Goal: Find specific page/section: Find specific page/section

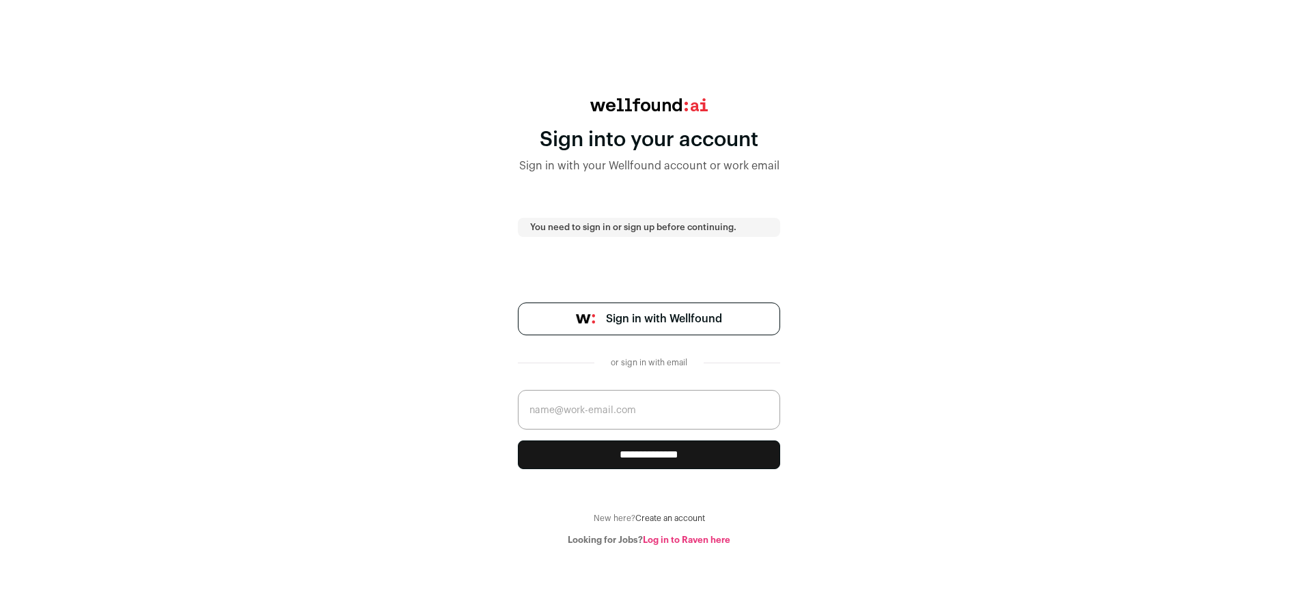
click at [711, 324] on span "Sign in with Wellfound" at bounding box center [664, 319] width 116 height 16
click at [633, 311] on span "Sign in with Wellfound" at bounding box center [664, 319] width 116 height 16
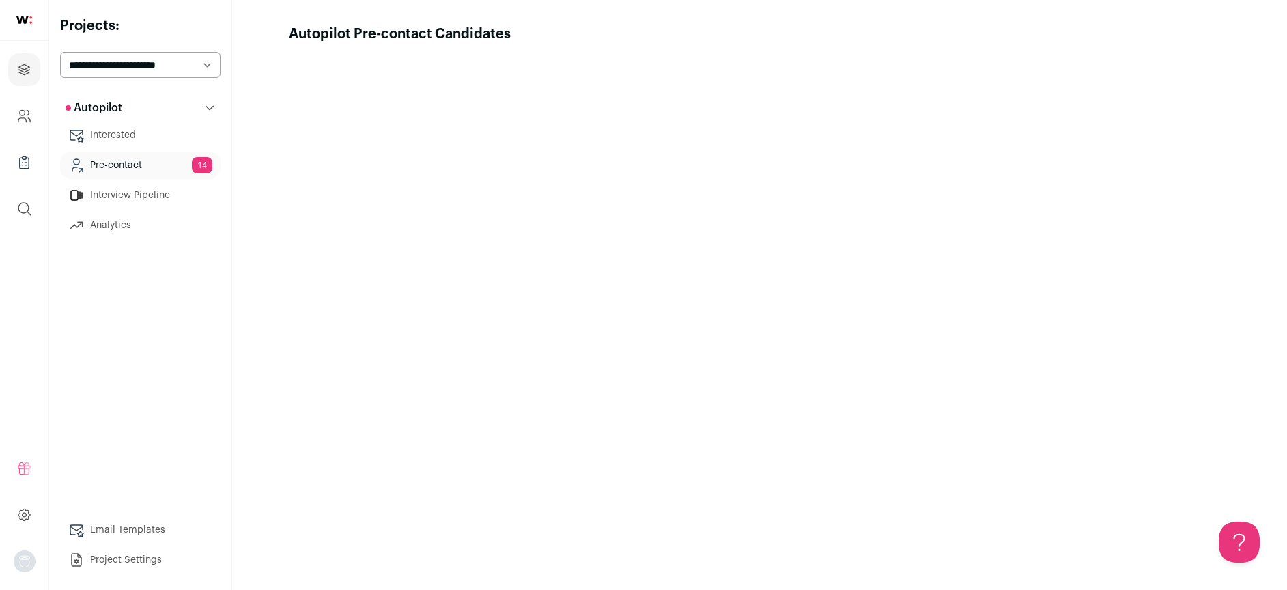
click at [143, 157] on link "Pre-contact 14" at bounding box center [140, 165] width 161 height 27
click at [1206, 25] on button "Hide tutorial" at bounding box center [1206, 30] width 51 height 11
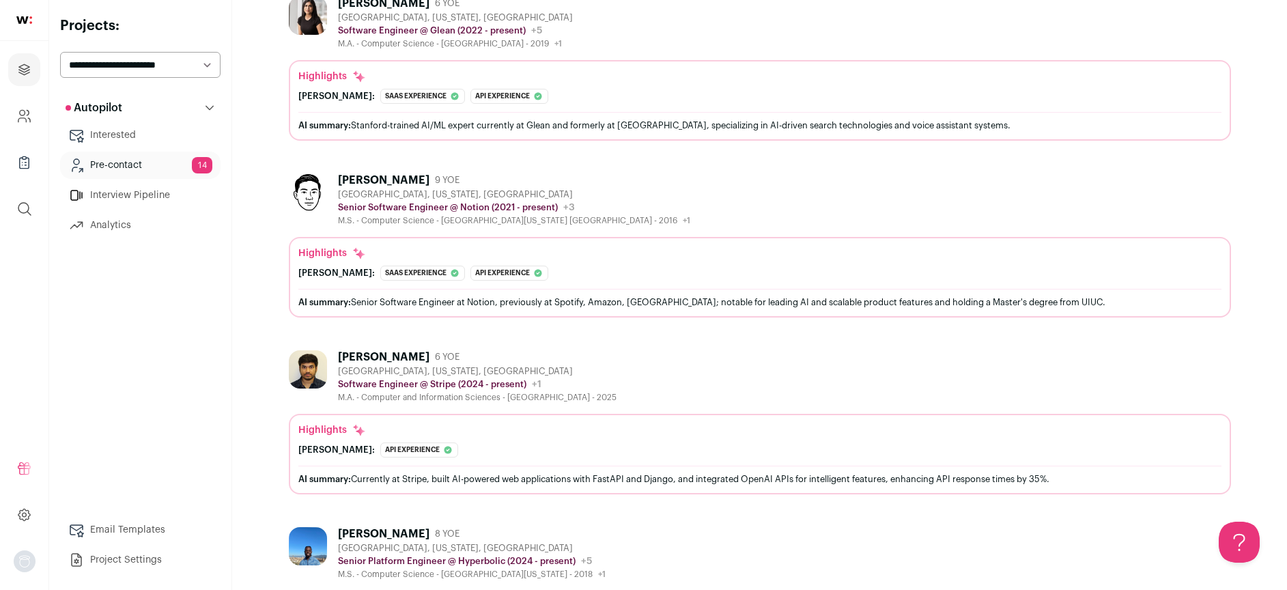
scroll to position [1460, 0]
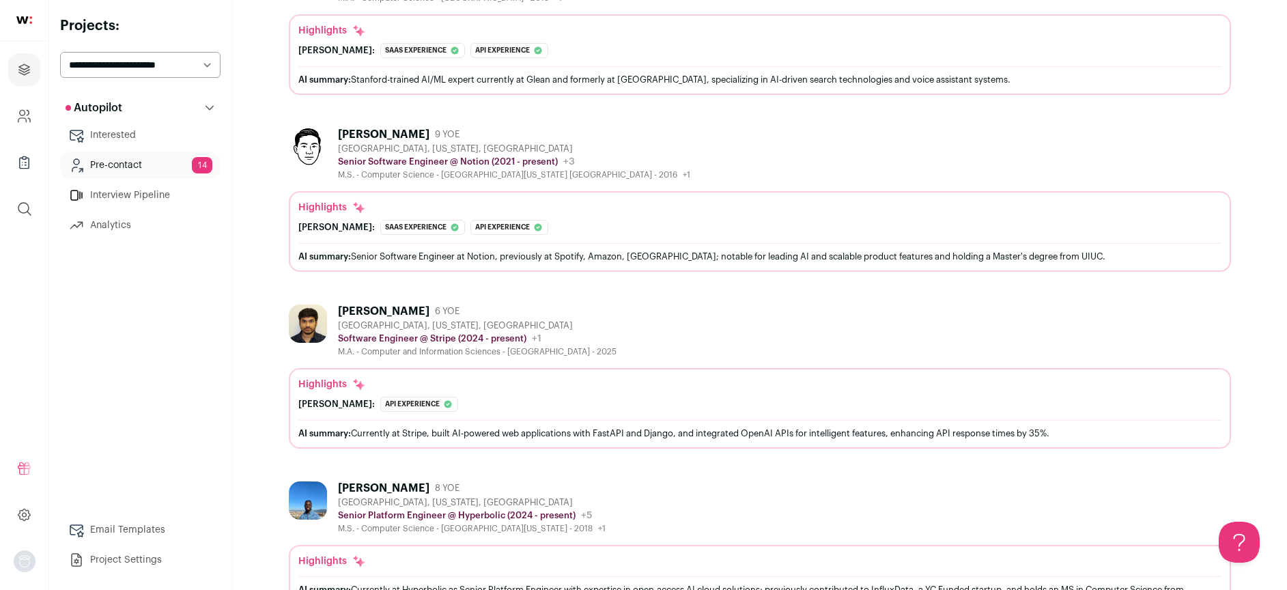
click at [613, 400] on div "[PERSON_NAME]: Api experience The profile demonstrates extensive experience wit…" at bounding box center [759, 404] width 923 height 15
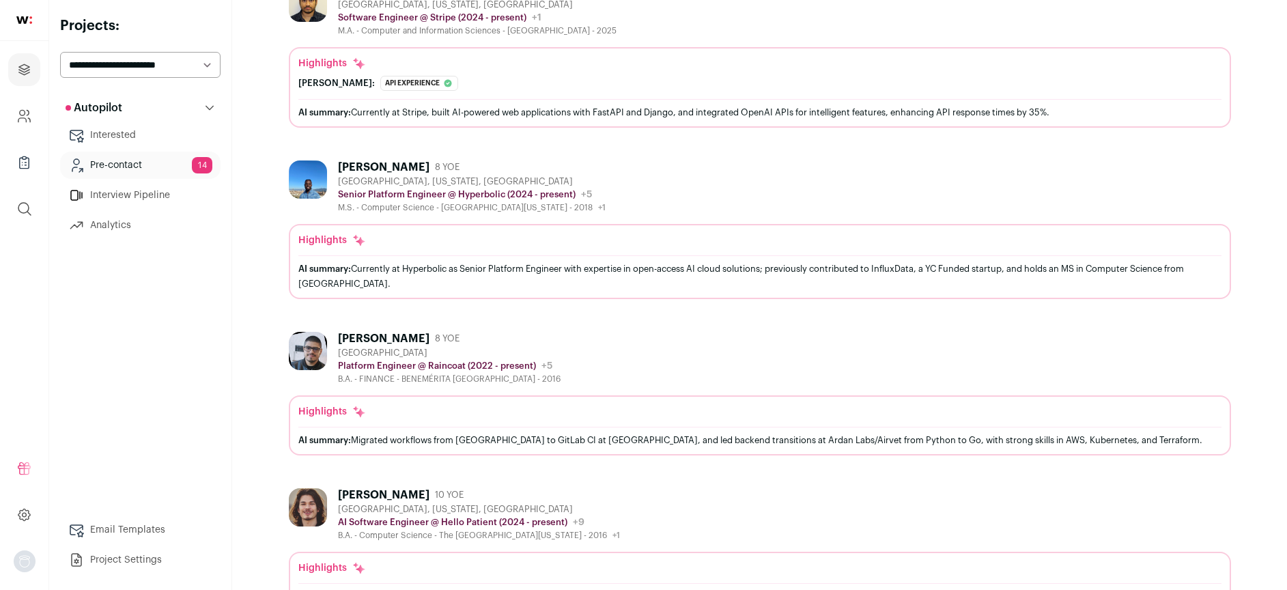
scroll to position [1785, 0]
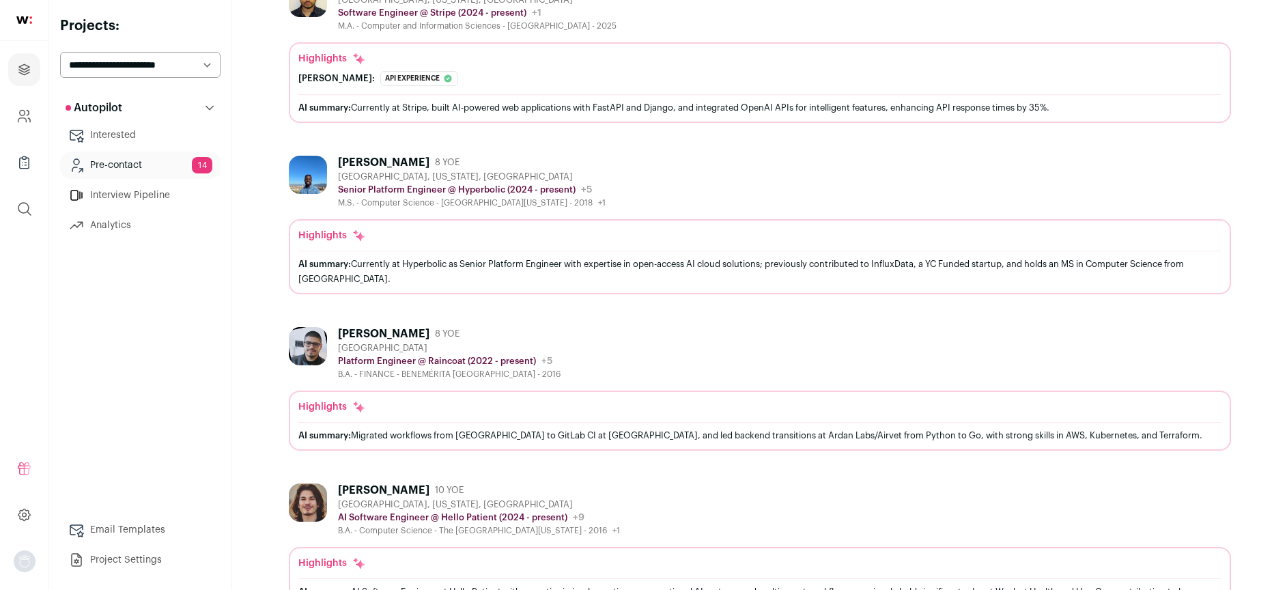
click at [718, 419] on div "Highlights AI summary: Migrated workflows from [GEOGRAPHIC_DATA] to GitLab CI a…" at bounding box center [759, 424] width 923 height 48
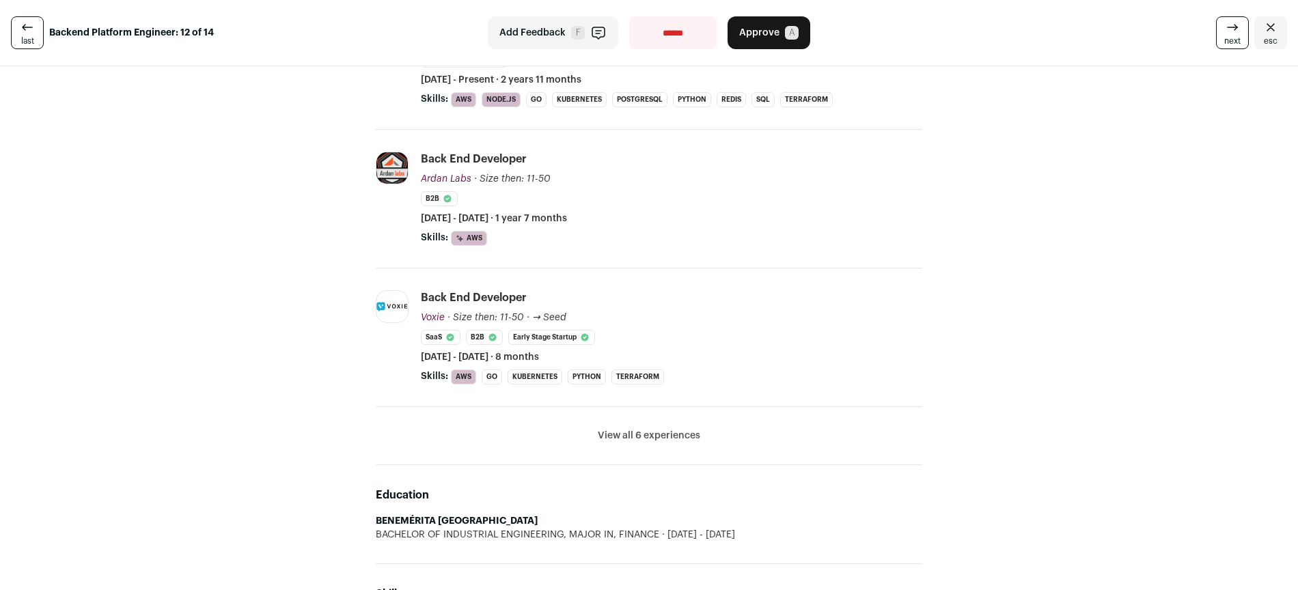
scroll to position [311, 0]
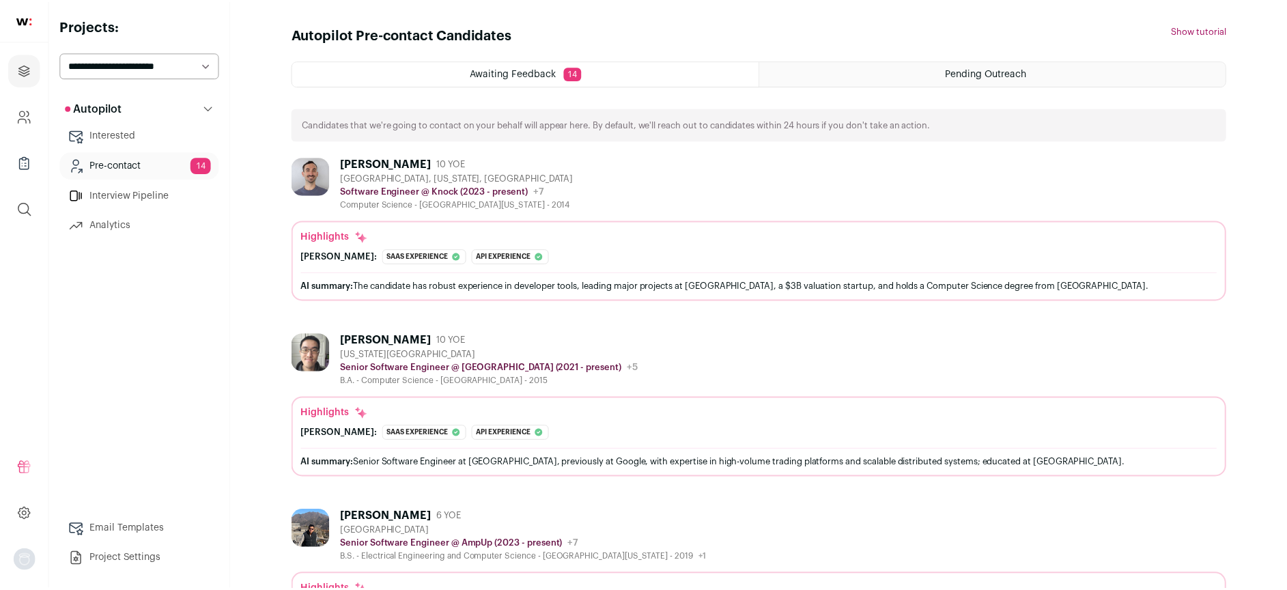
scroll to position [1785, 0]
